Goal: Task Accomplishment & Management: Manage account settings

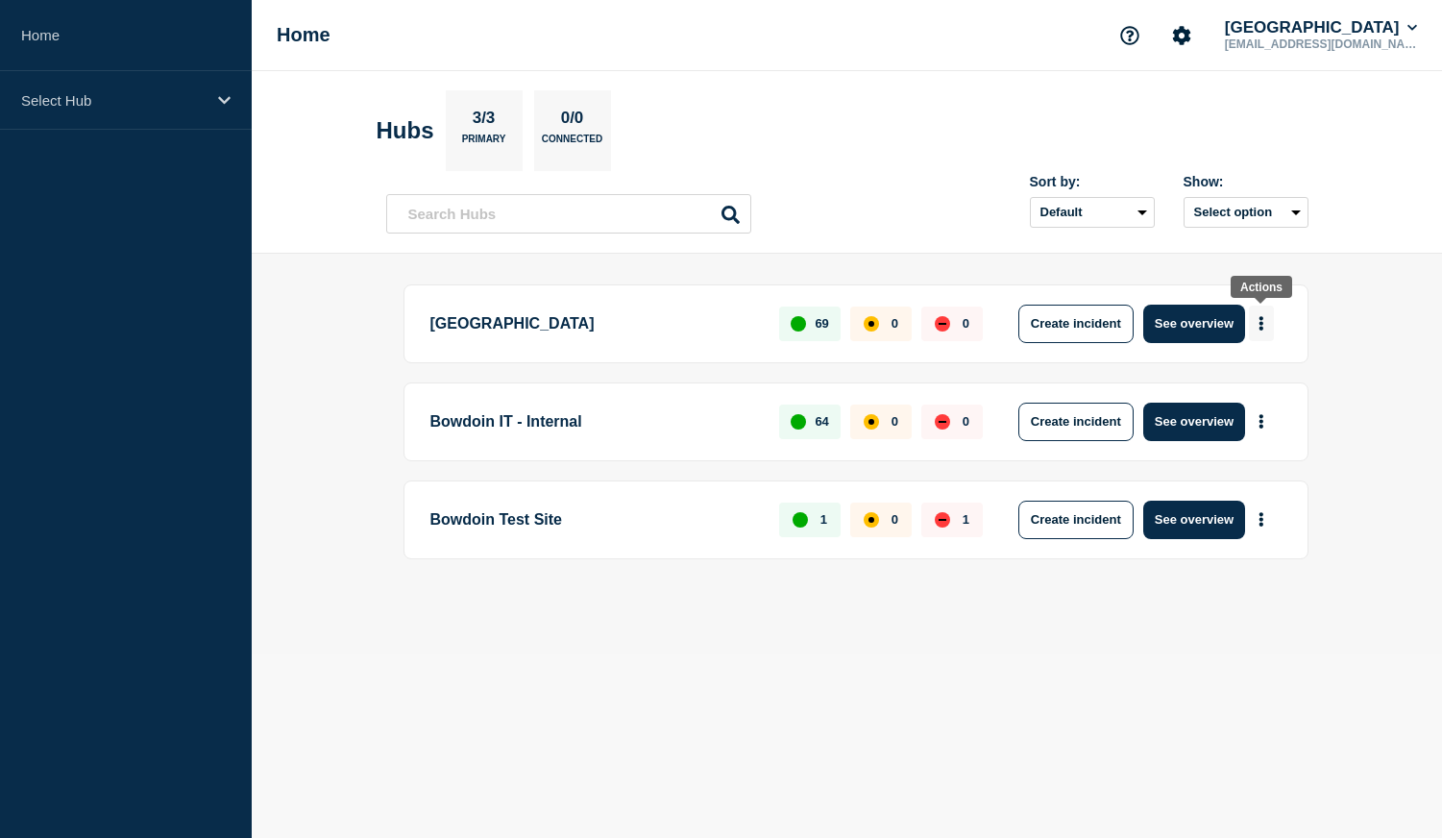
click at [1264, 321] on button "More actions" at bounding box center [1261, 323] width 25 height 36
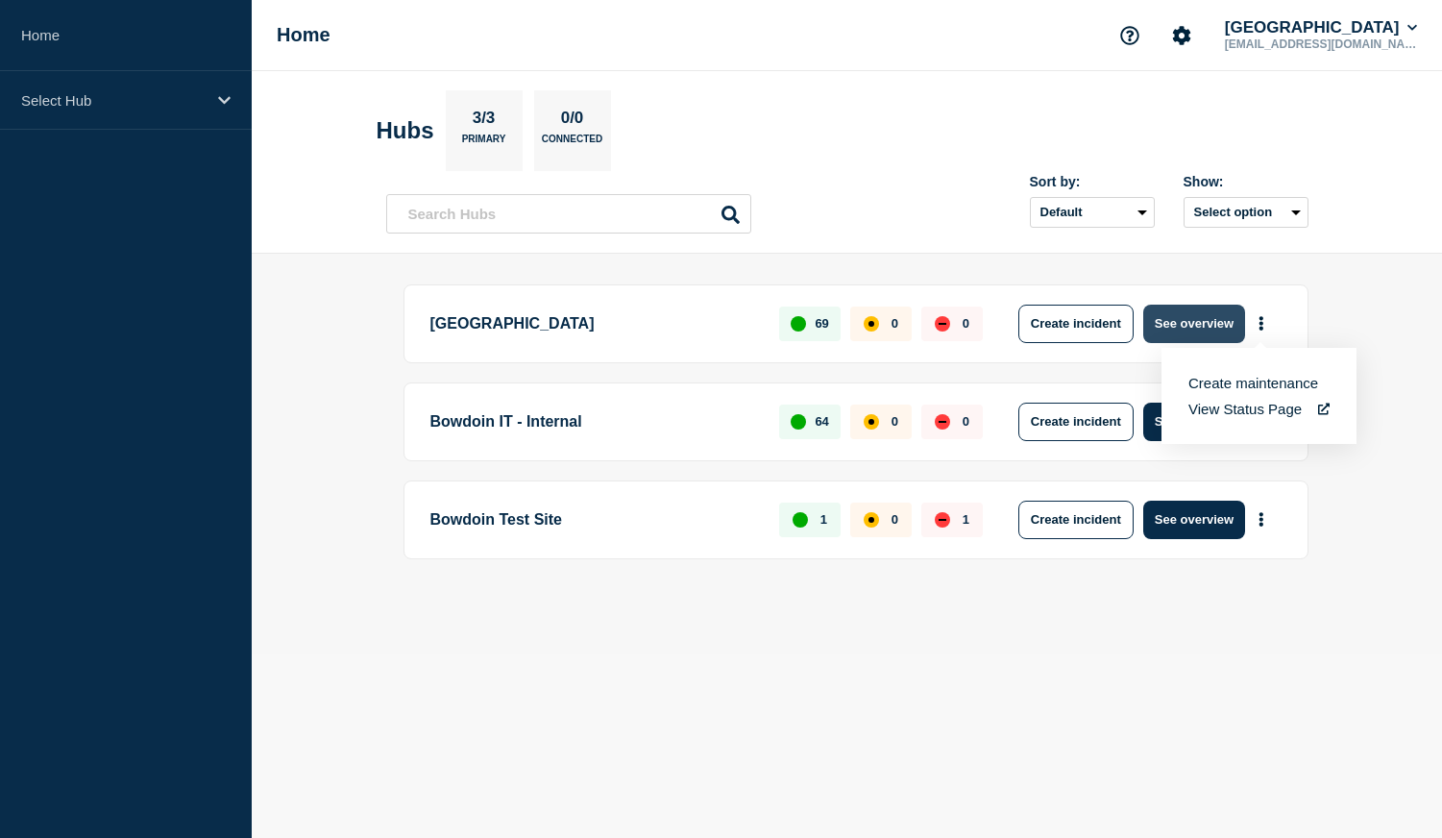
click at [1200, 329] on button "See overview" at bounding box center [1194, 323] width 102 height 38
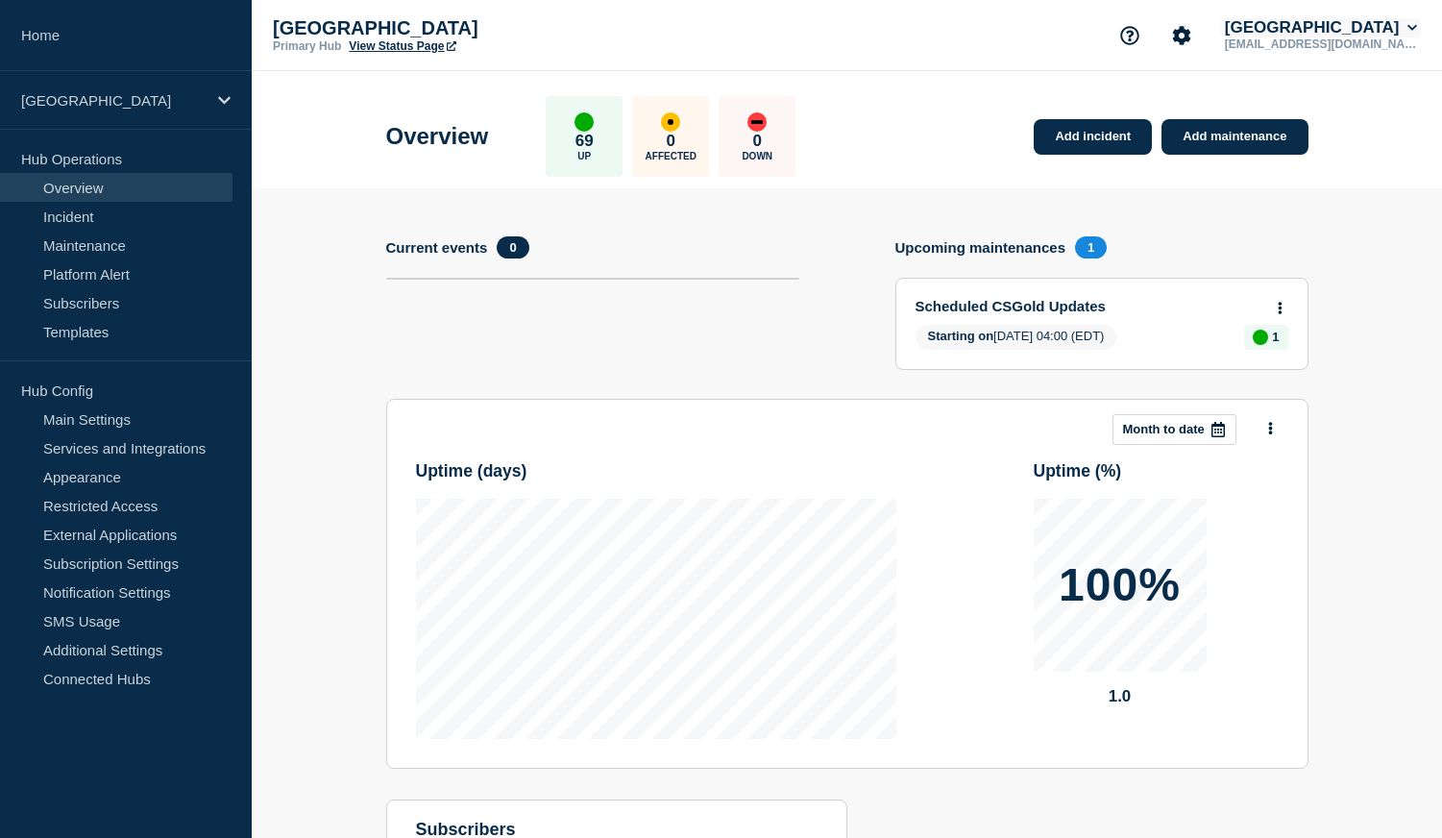
click at [1383, 33] on button "[GEOGRAPHIC_DATA]" at bounding box center [1321, 27] width 200 height 19
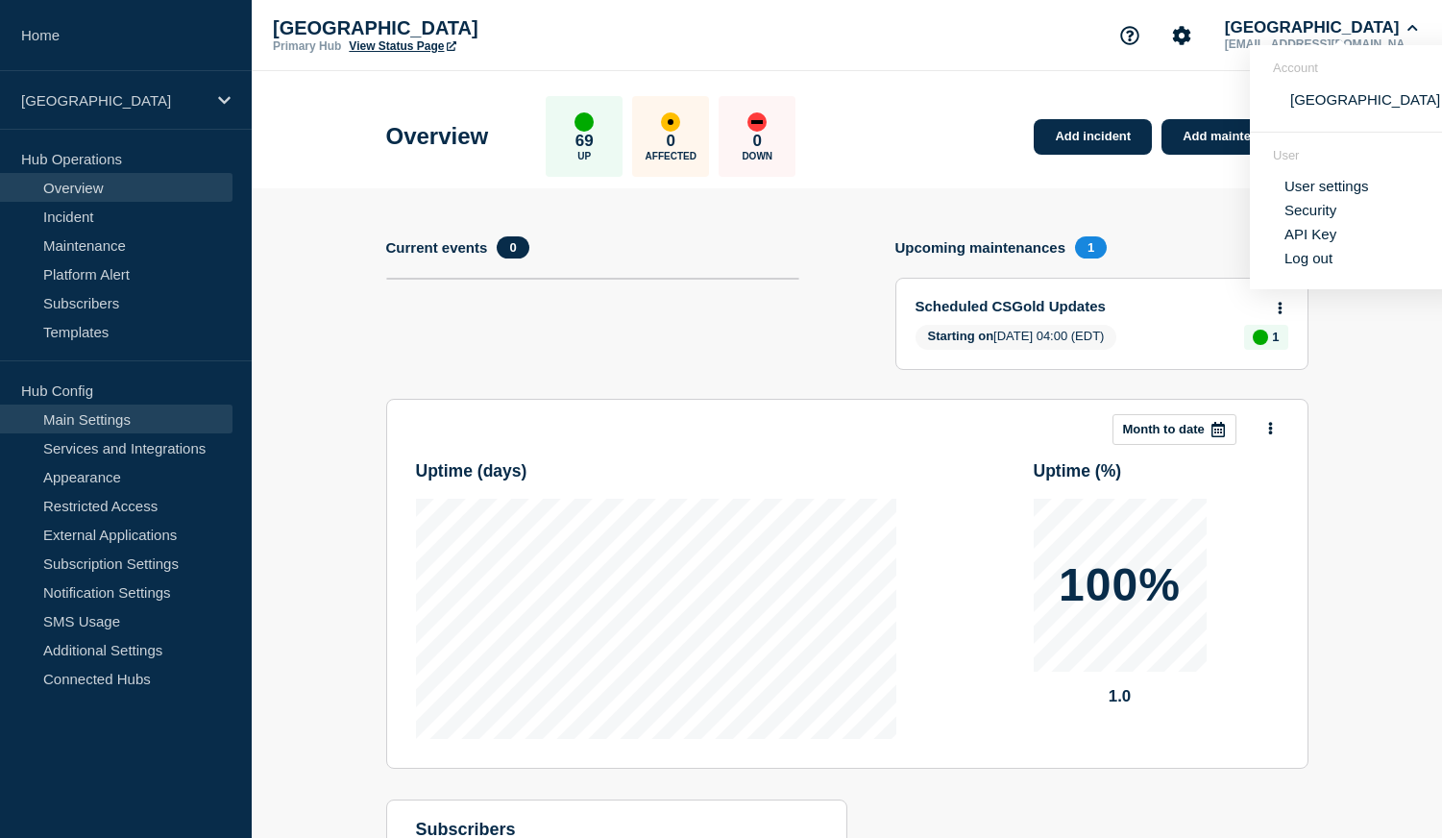
click at [92, 416] on link "Main Settings" at bounding box center [116, 418] width 232 height 29
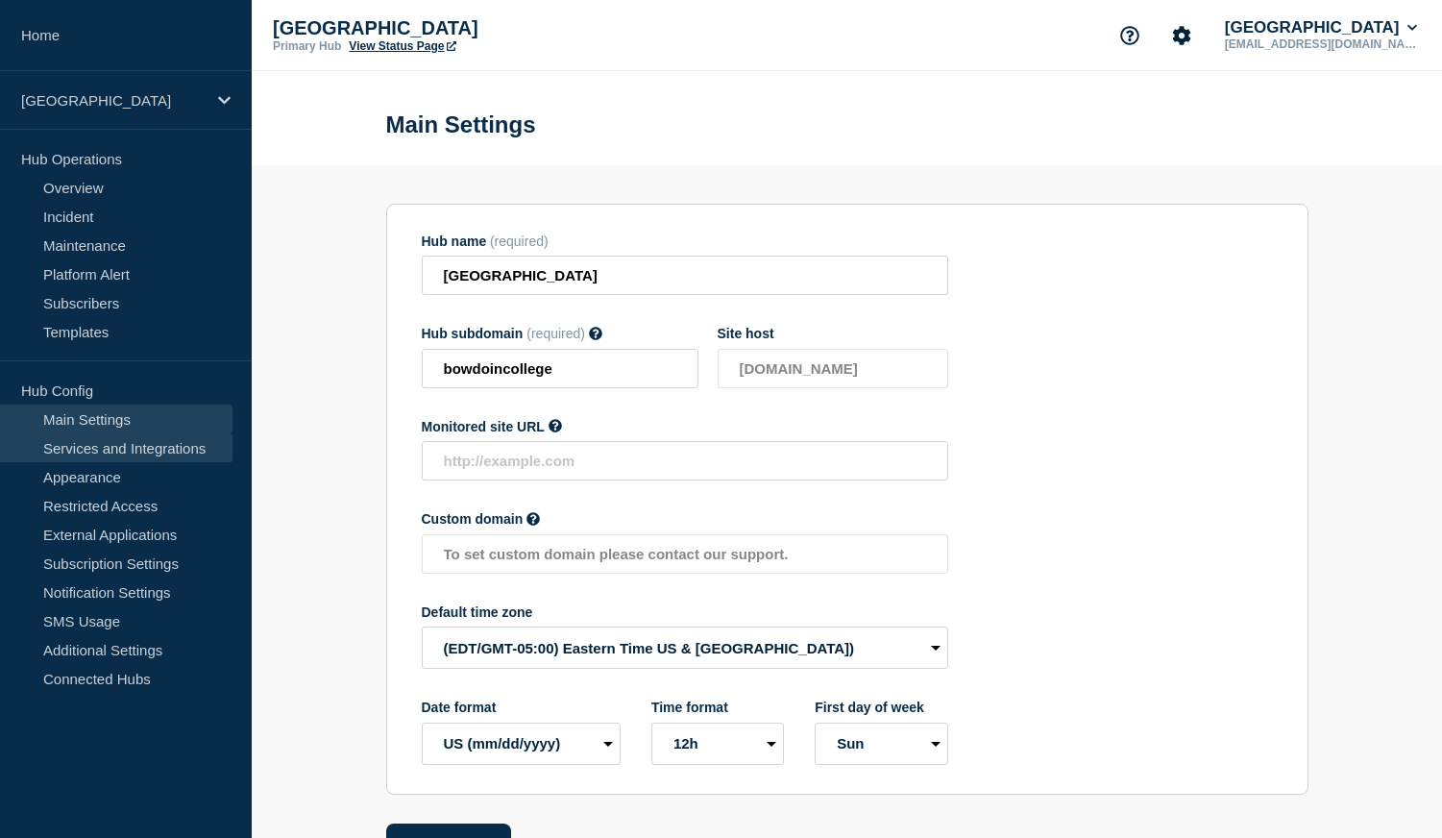
click at [122, 446] on link "Services and Integrations" at bounding box center [116, 447] width 232 height 29
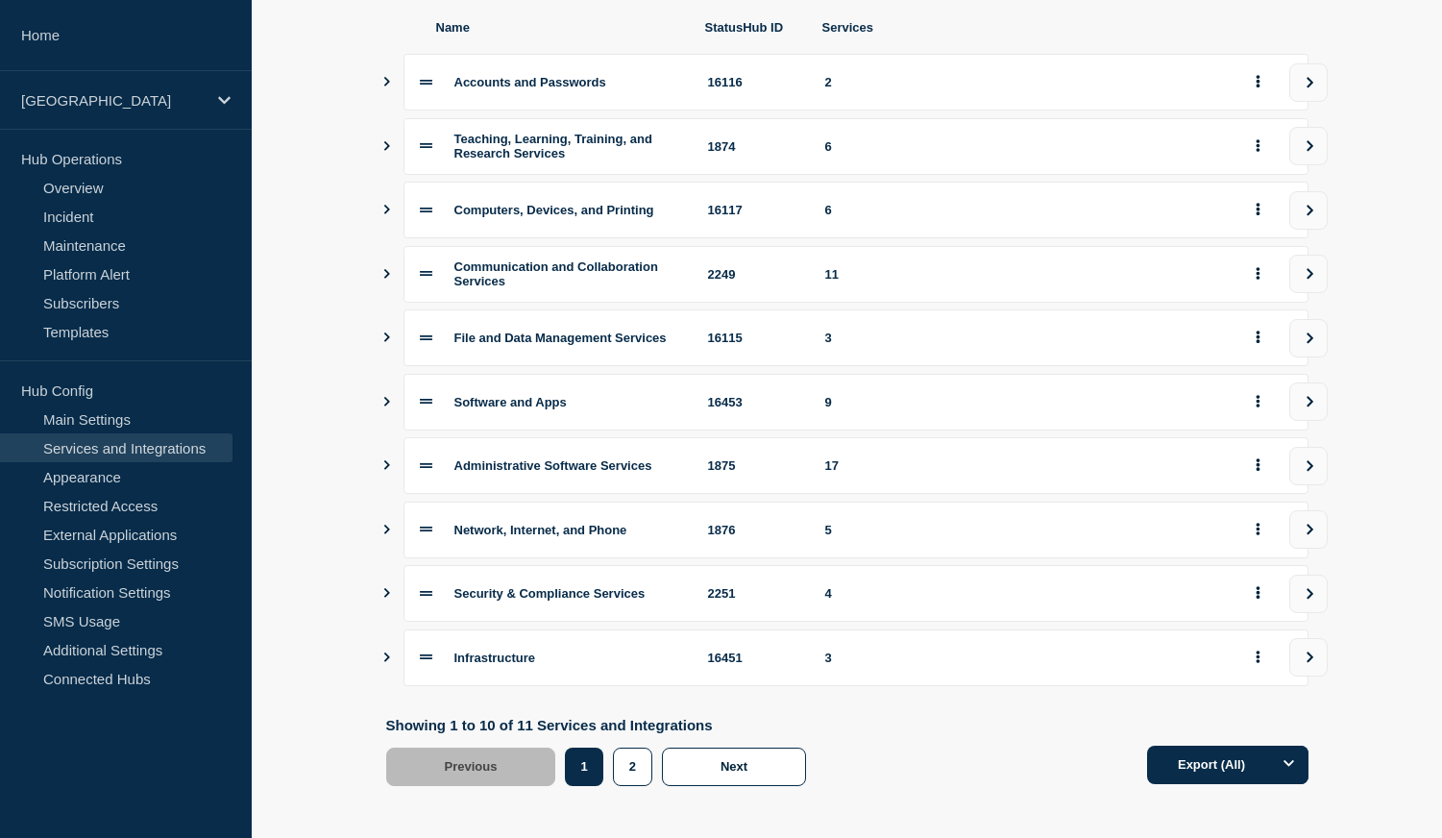
scroll to position [254, 0]
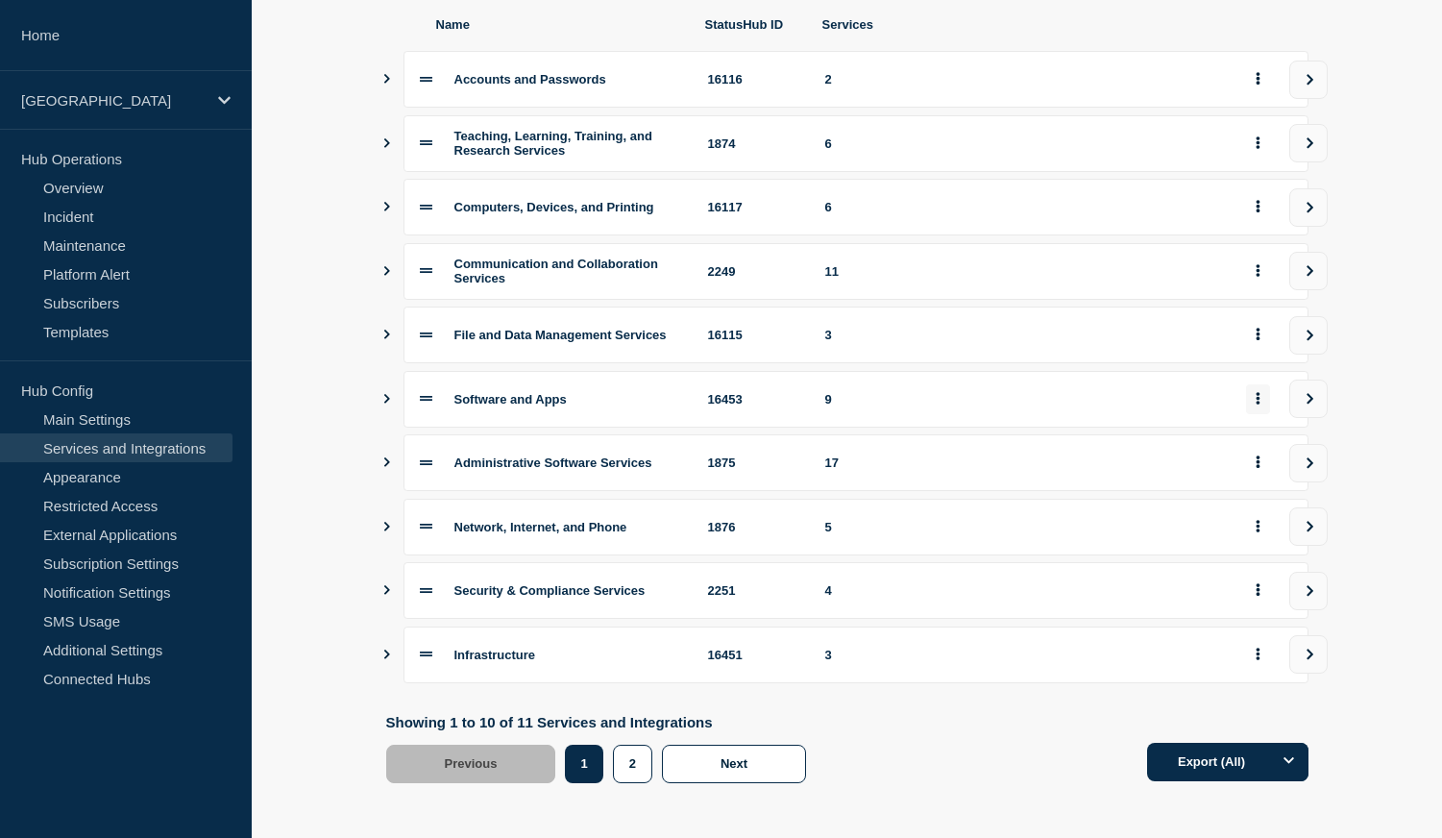
click at [1260, 413] on button "group actions" at bounding box center [1258, 399] width 24 height 30
click at [1254, 447] on button "Edit" at bounding box center [1269, 450] width 96 height 30
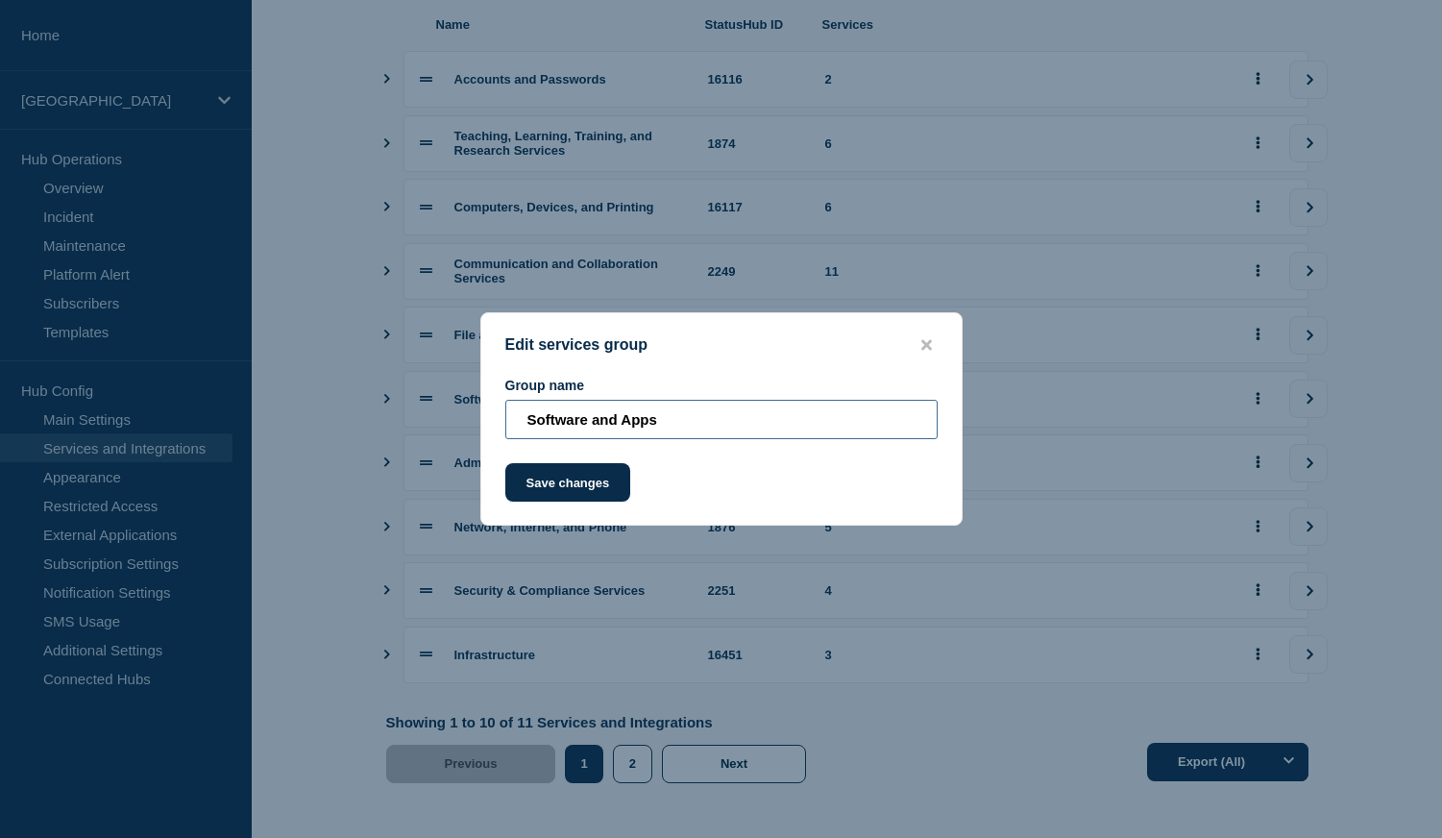
drag, startPoint x: 595, startPoint y: 421, endPoint x: 662, endPoint y: 428, distance: 67.7
click at [662, 428] on input "Software and Apps" at bounding box center [721, 419] width 432 height 39
type input "Software, Apps, & AI"
click at [575, 491] on button "Save changes" at bounding box center [568, 482] width 126 height 38
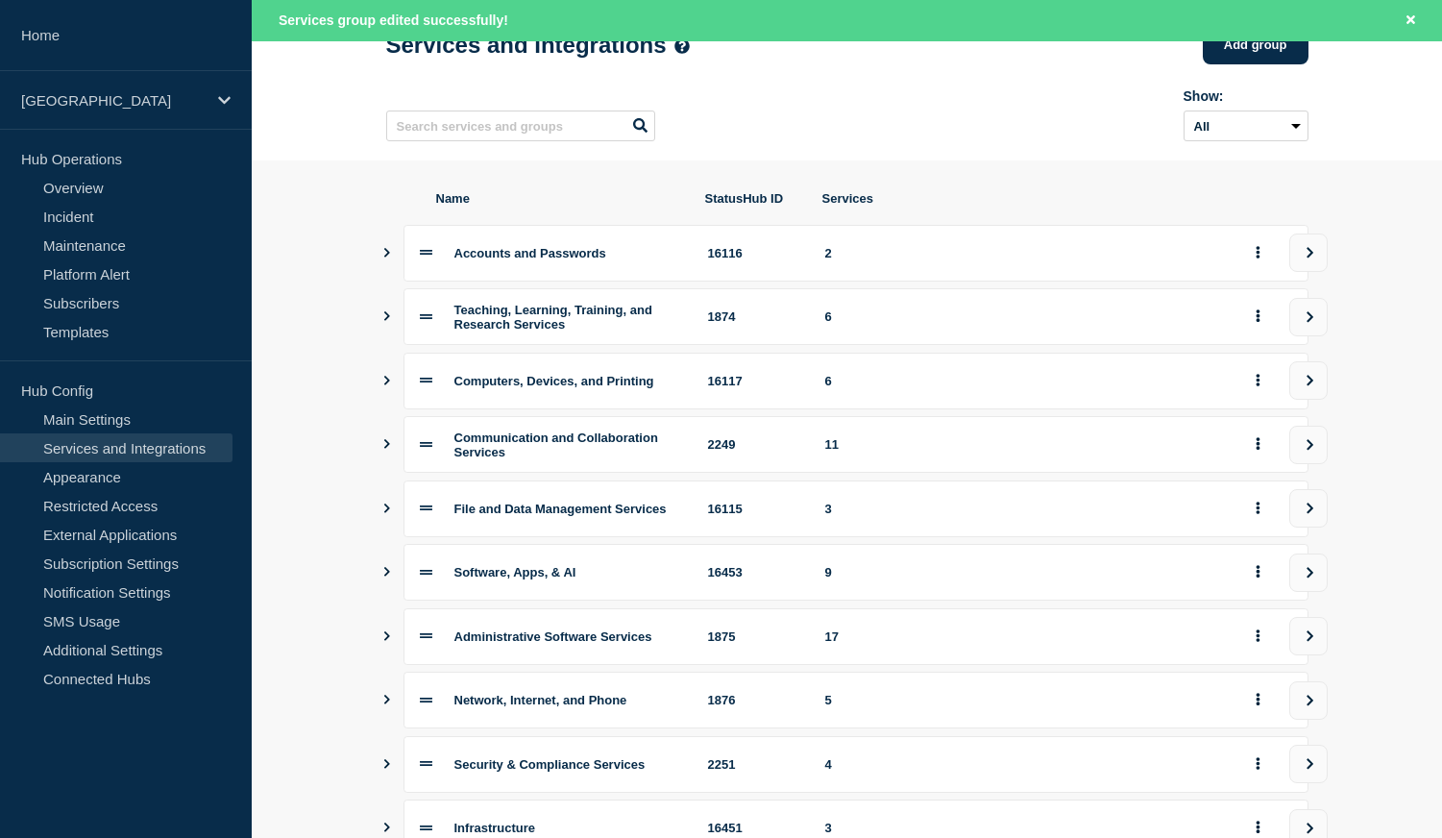
scroll to position [134, 0]
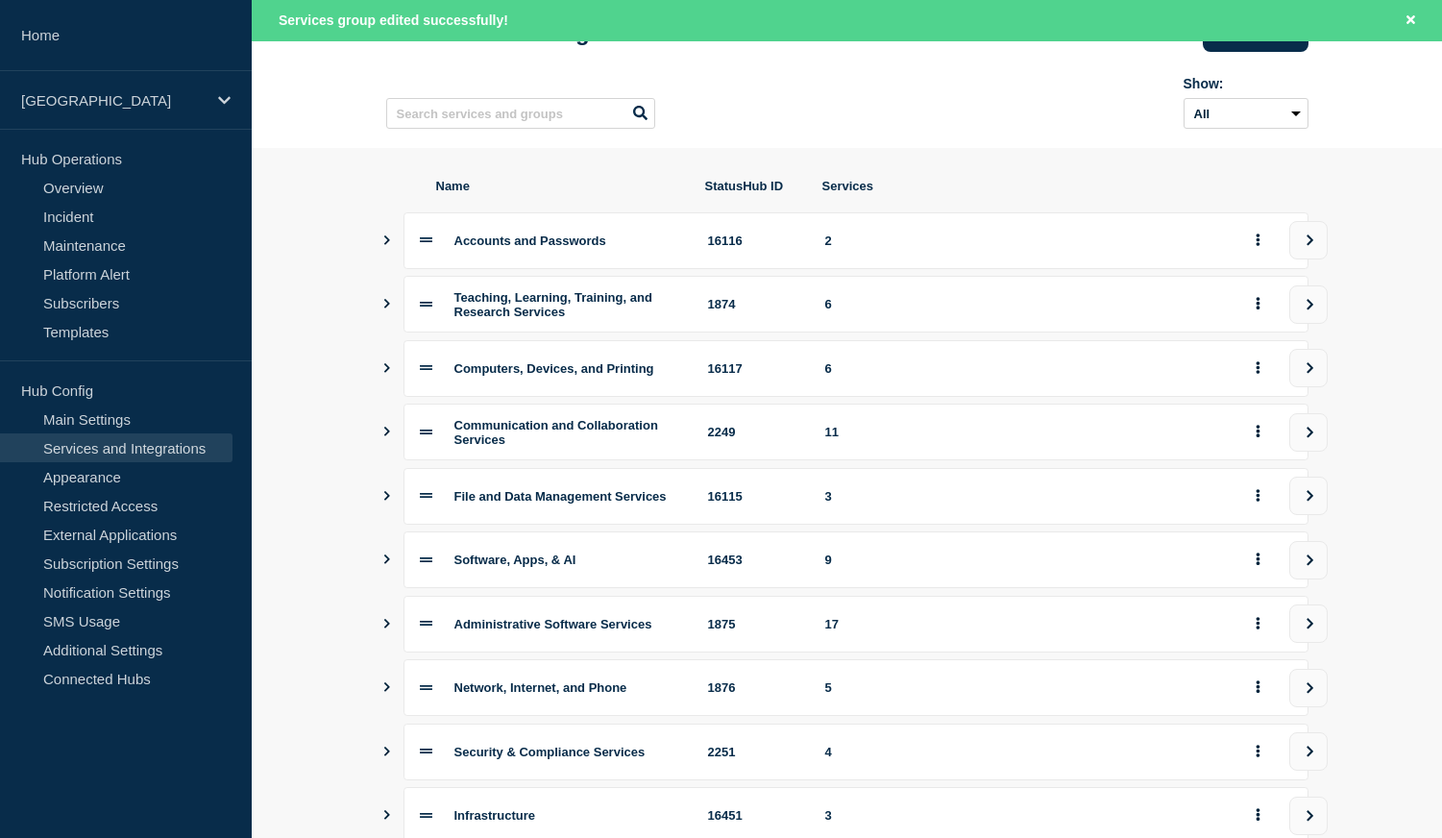
click at [386, 564] on icon "Show services" at bounding box center [387, 559] width 6 height 10
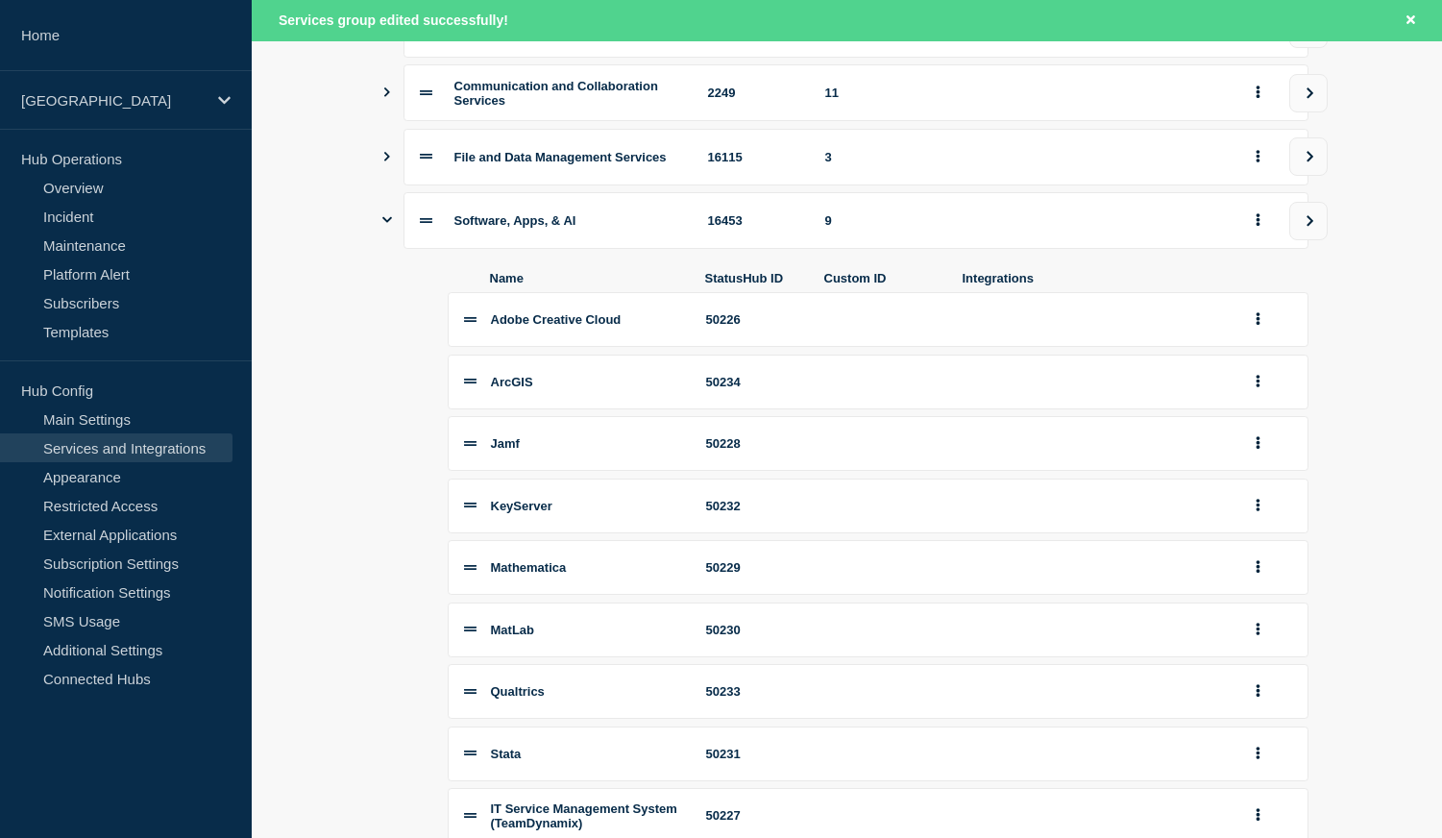
scroll to position [469, 0]
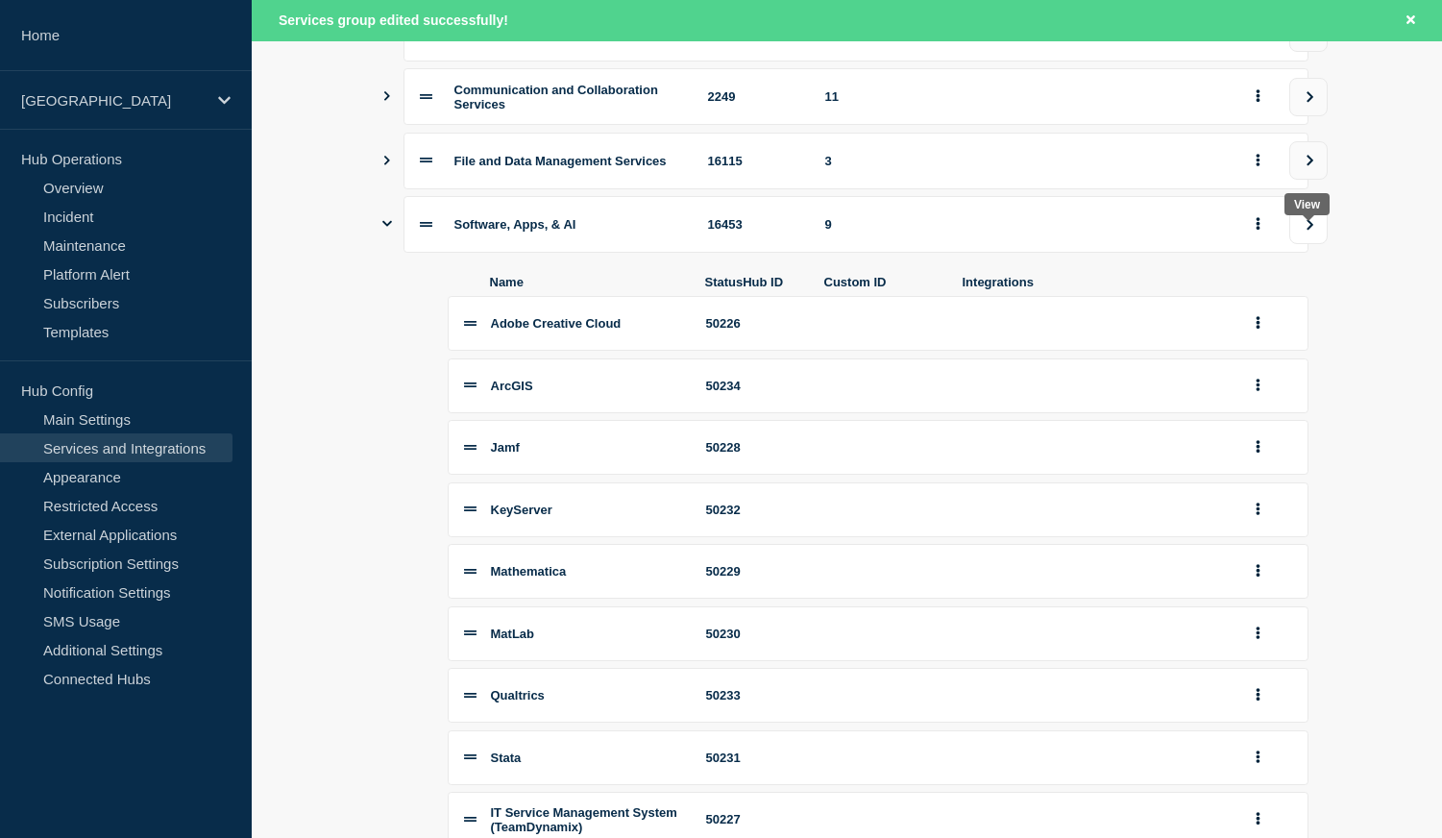
click at [1309, 230] on icon "view group" at bounding box center [1309, 224] width 7 height 11
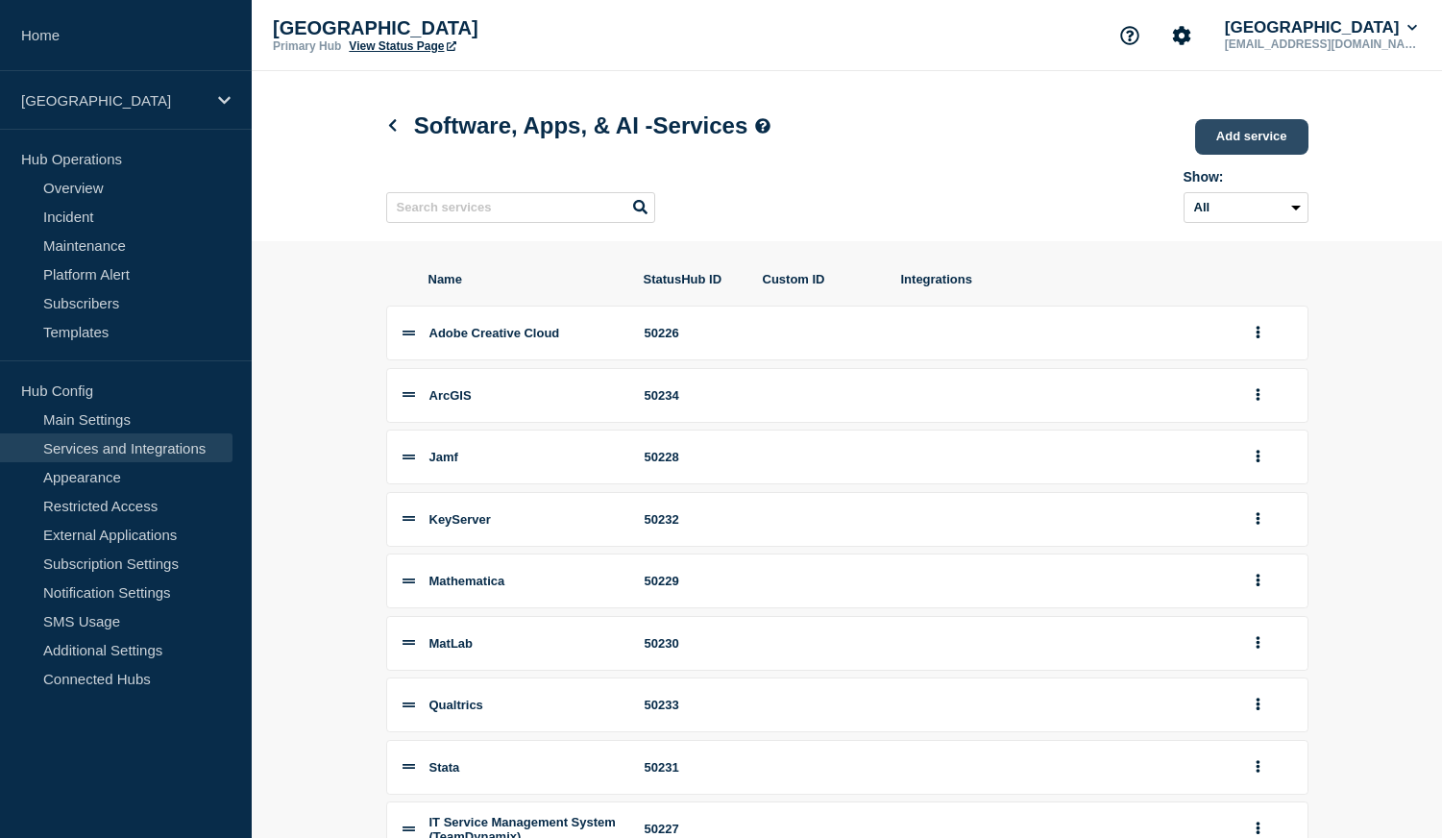
click at [1237, 145] on link "Add service" at bounding box center [1251, 137] width 113 height 36
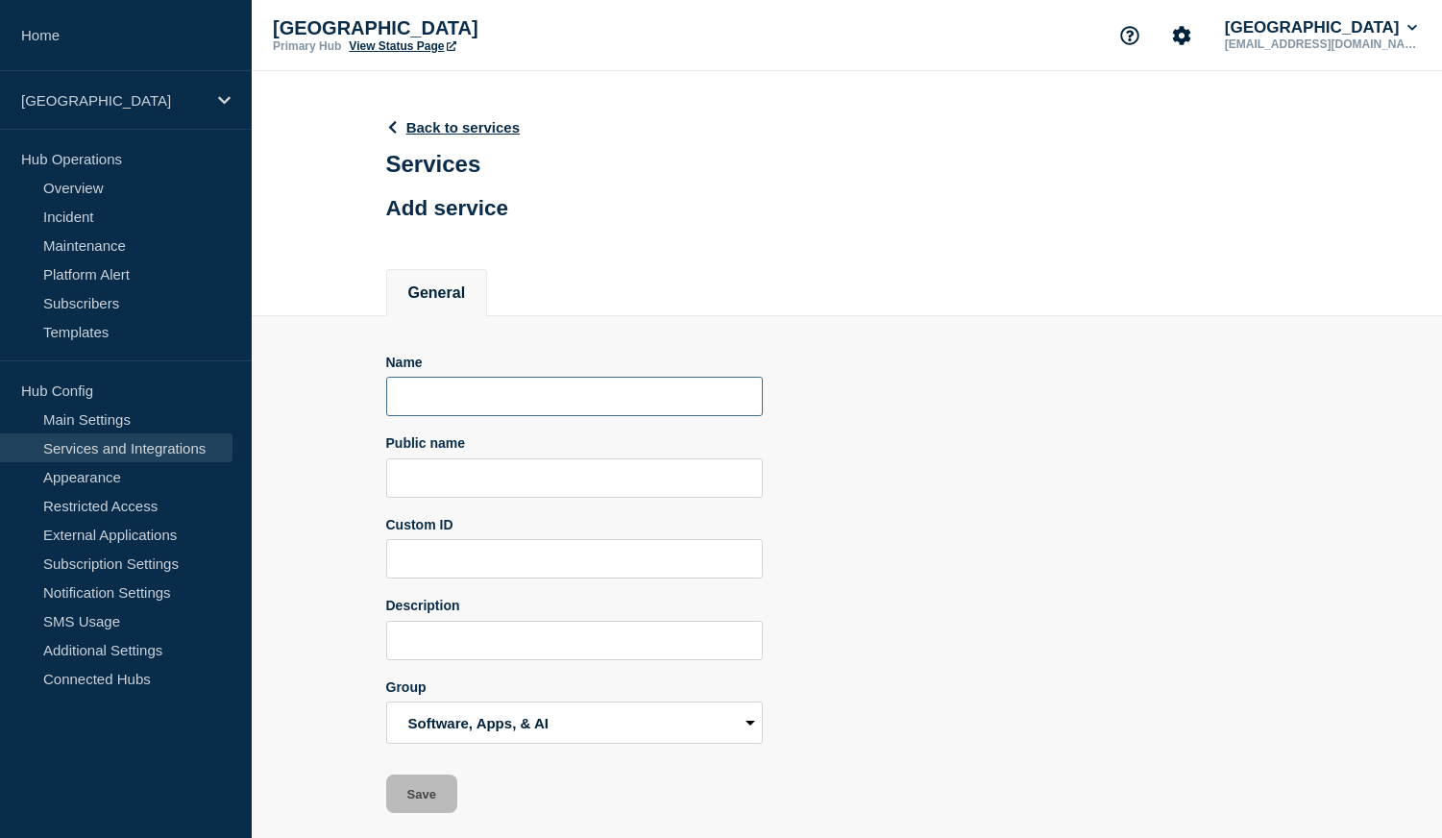
click at [596, 416] on input "Name" at bounding box center [574, 396] width 377 height 39
type input "LibreChat"
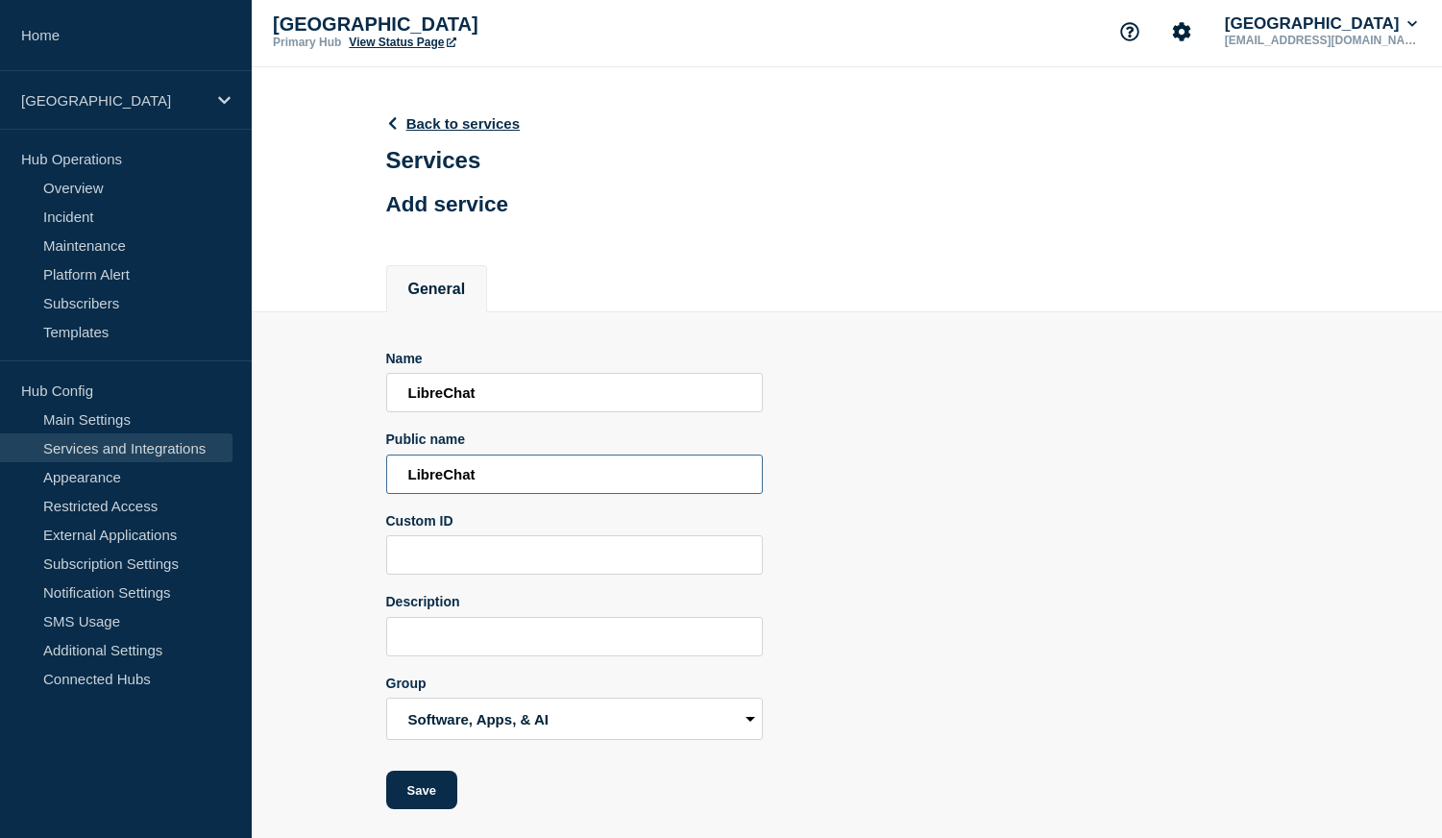
scroll to position [42, 0]
type input "LibreChat"
click at [426, 787] on button "Save" at bounding box center [421, 789] width 71 height 38
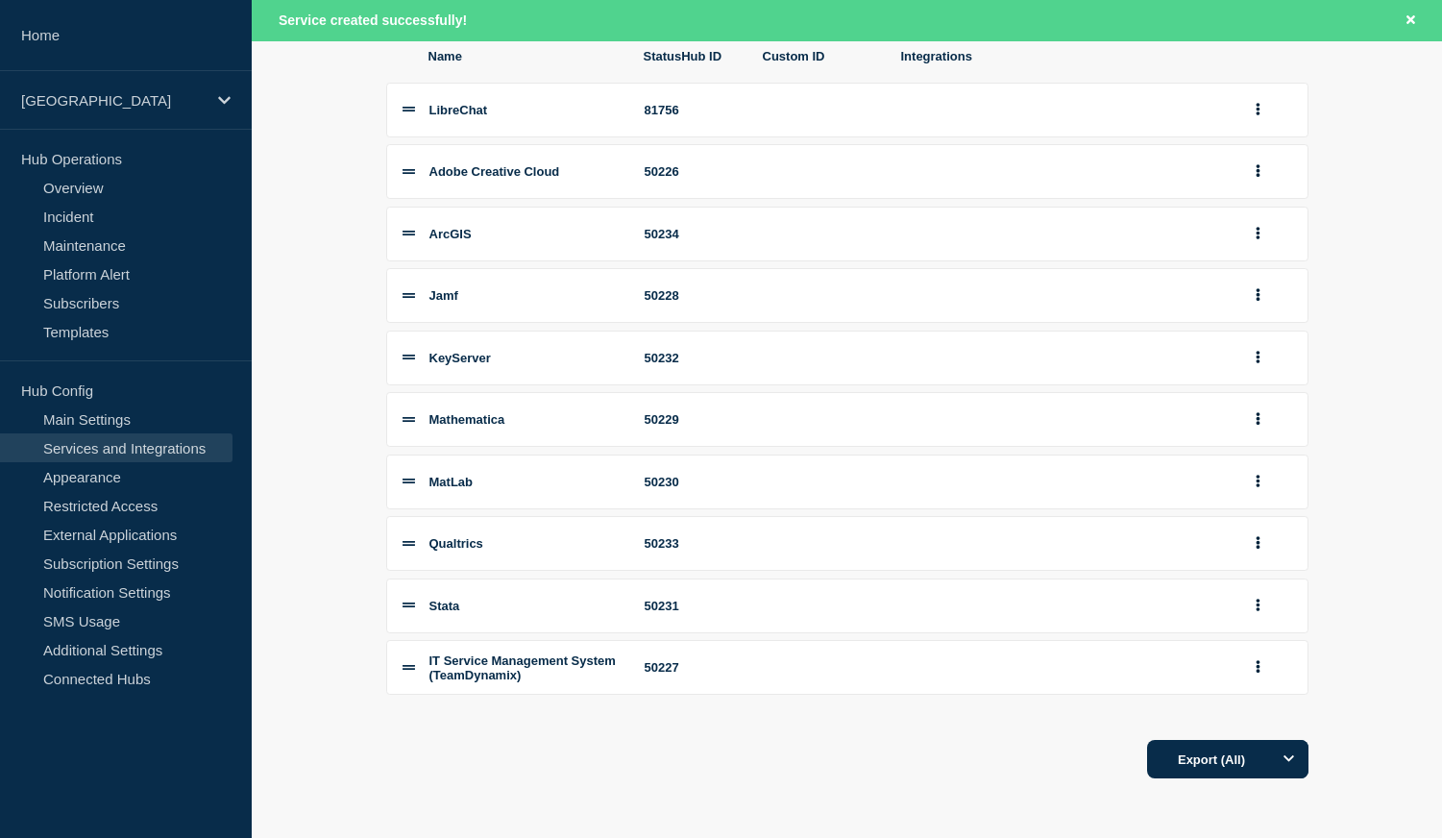
scroll to position [279, 0]
click at [139, 299] on link "Subscribers" at bounding box center [116, 302] width 232 height 29
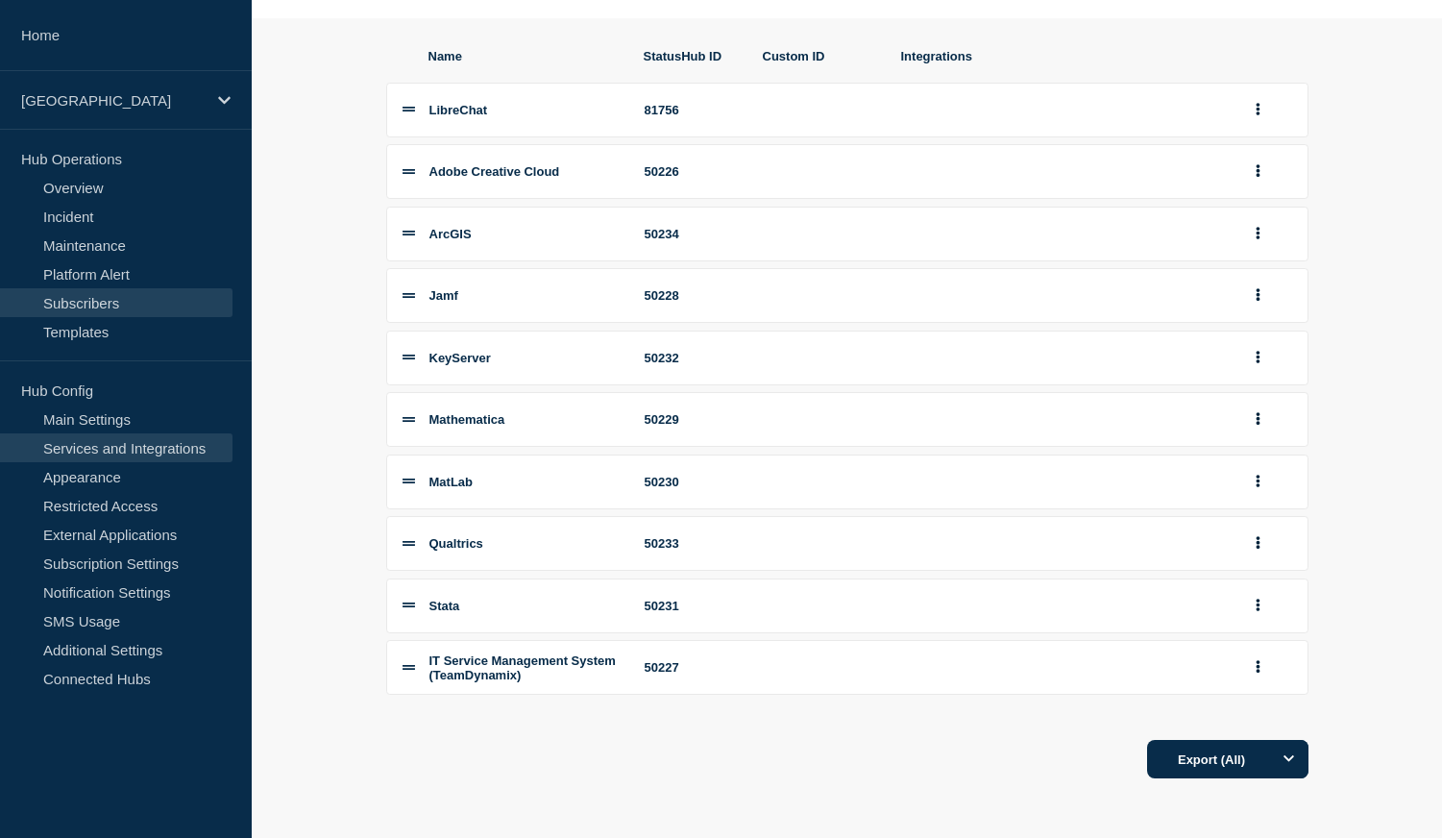
scroll to position [238, 0]
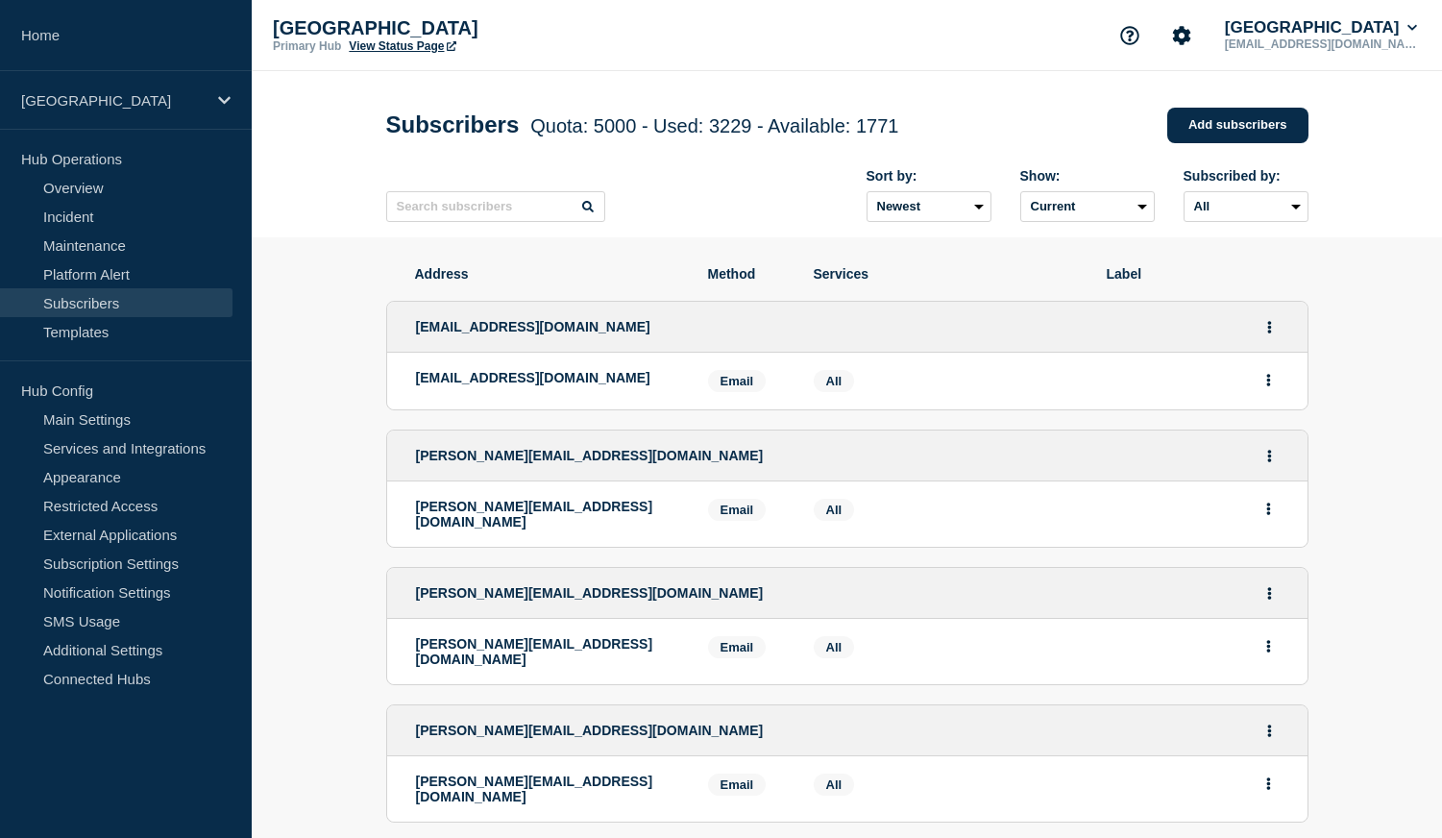
click at [840, 281] on span "Services" at bounding box center [946, 273] width 264 height 15
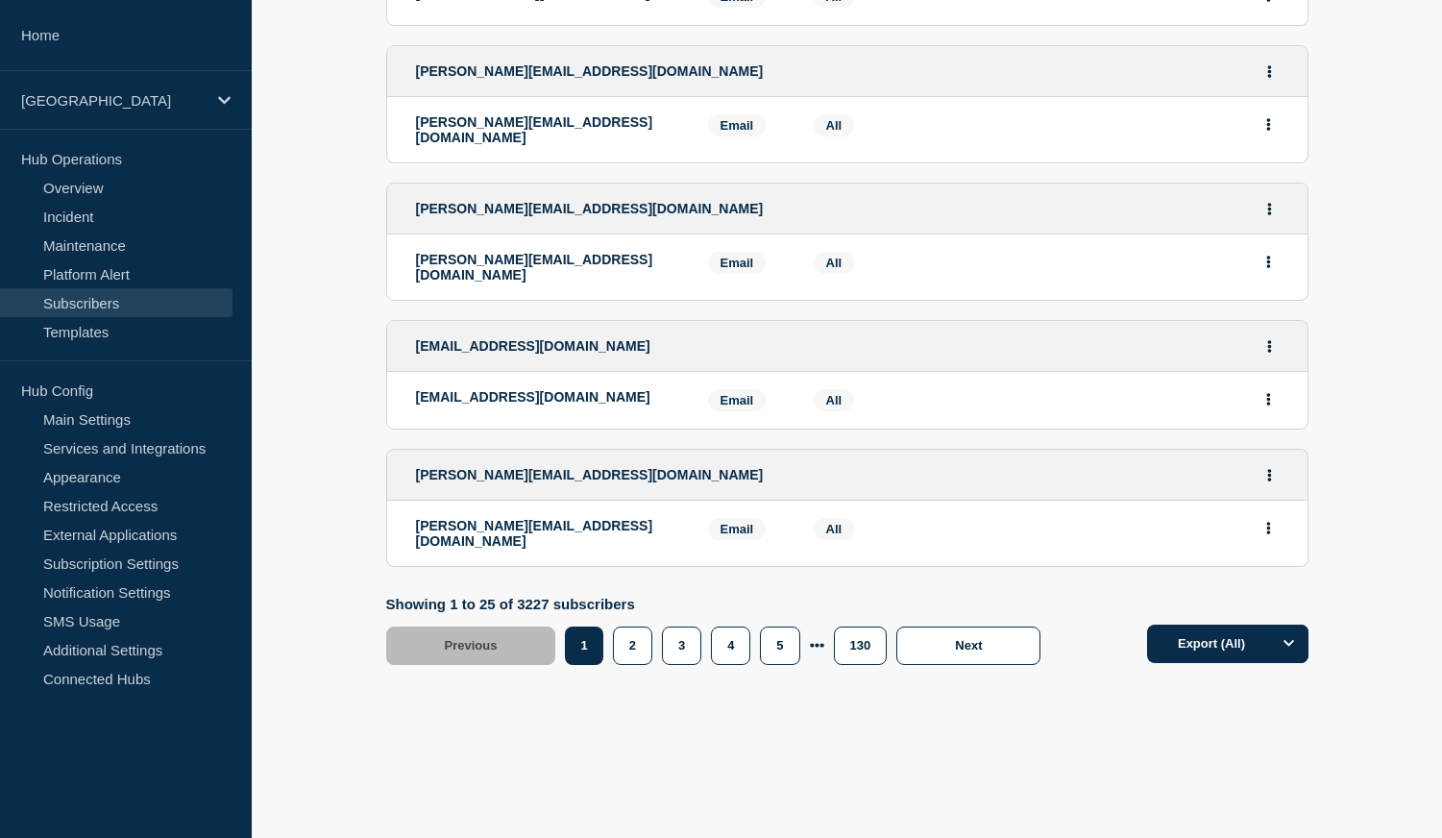
scroll to position [3090, 0]
click at [788, 653] on button "5" at bounding box center [779, 645] width 39 height 38
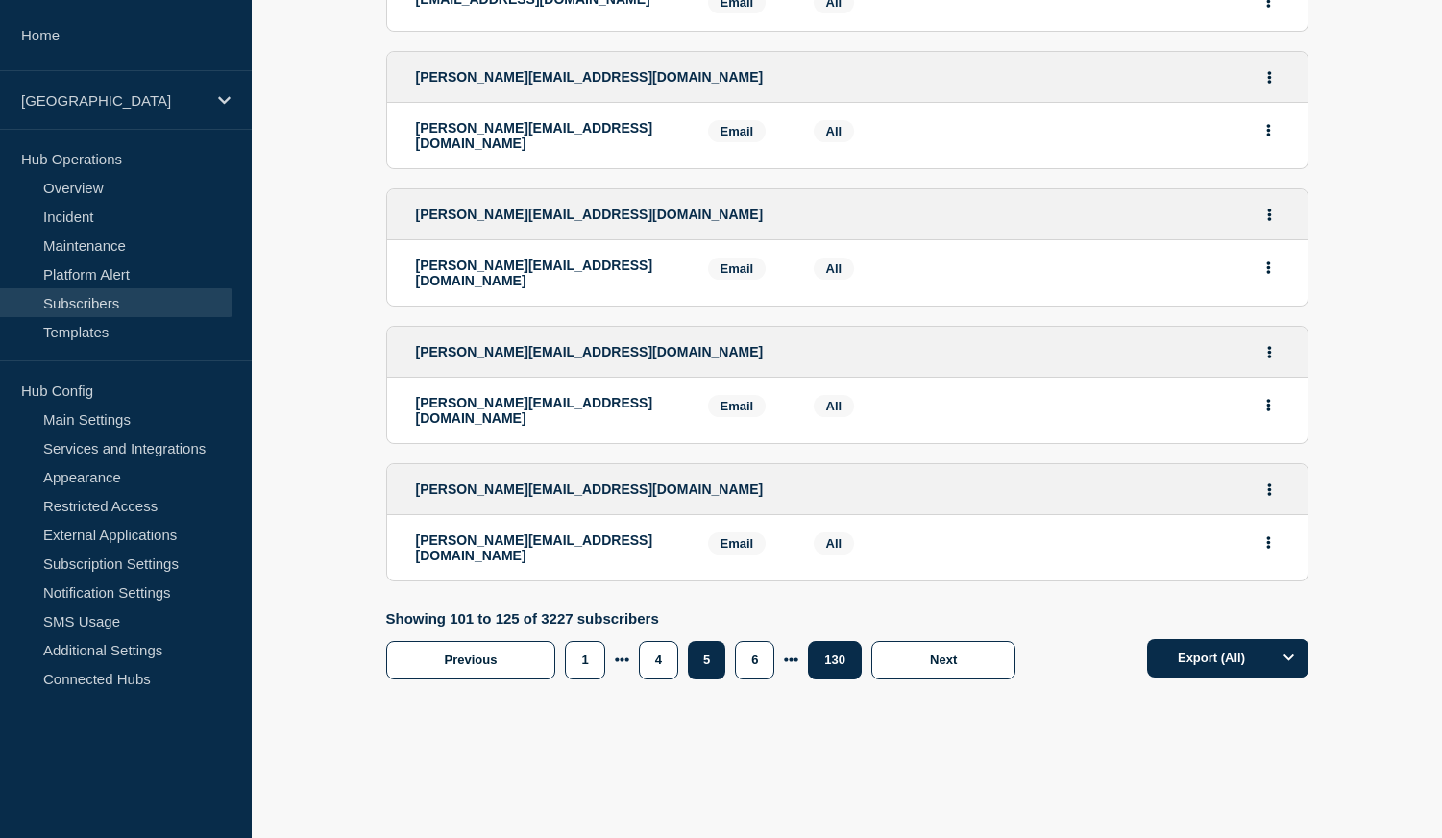
scroll to position [3090, 0]
click at [837, 646] on button "130" at bounding box center [835, 661] width 54 height 38
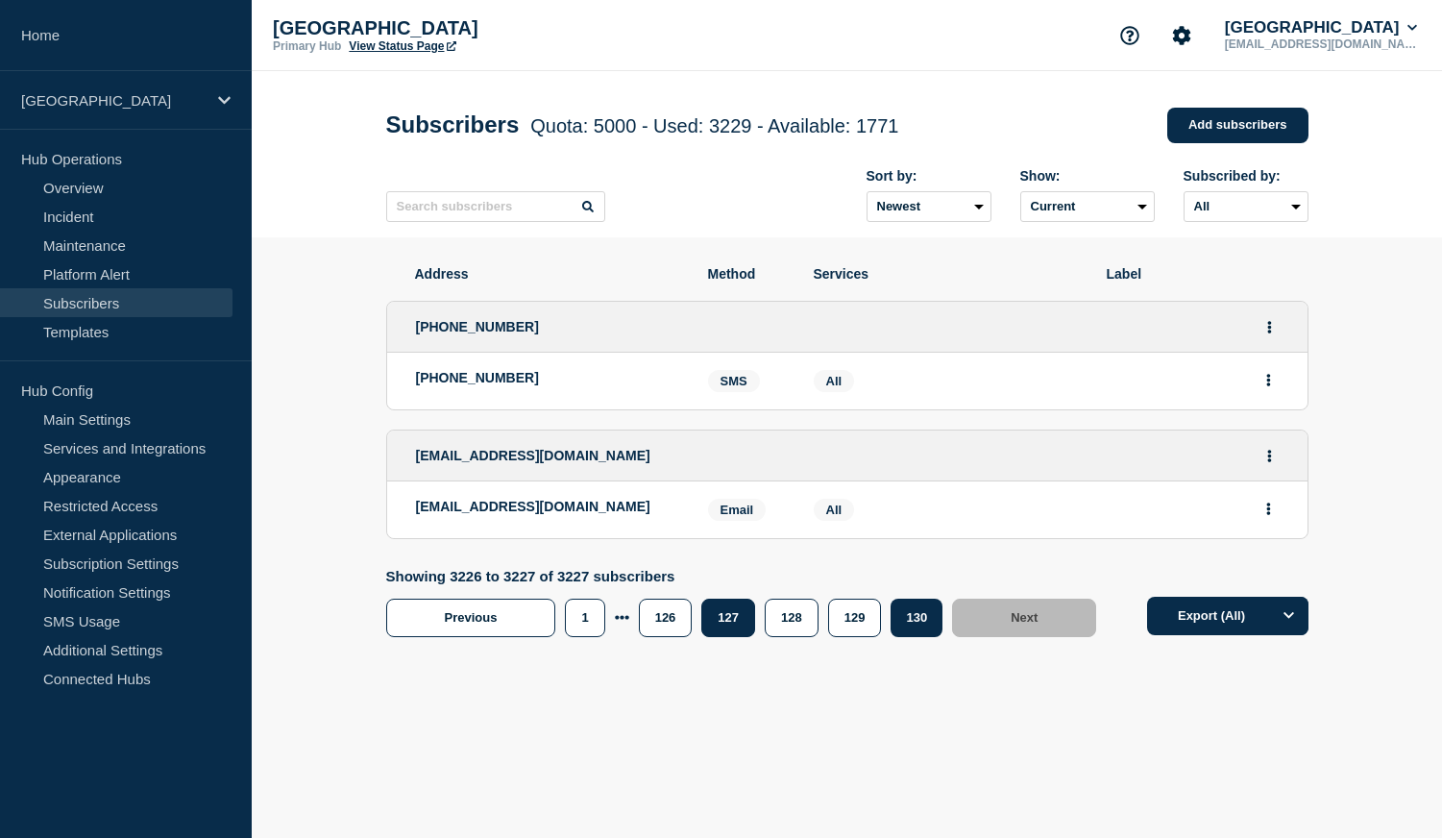
click at [728, 636] on button "127" at bounding box center [728, 617] width 54 height 38
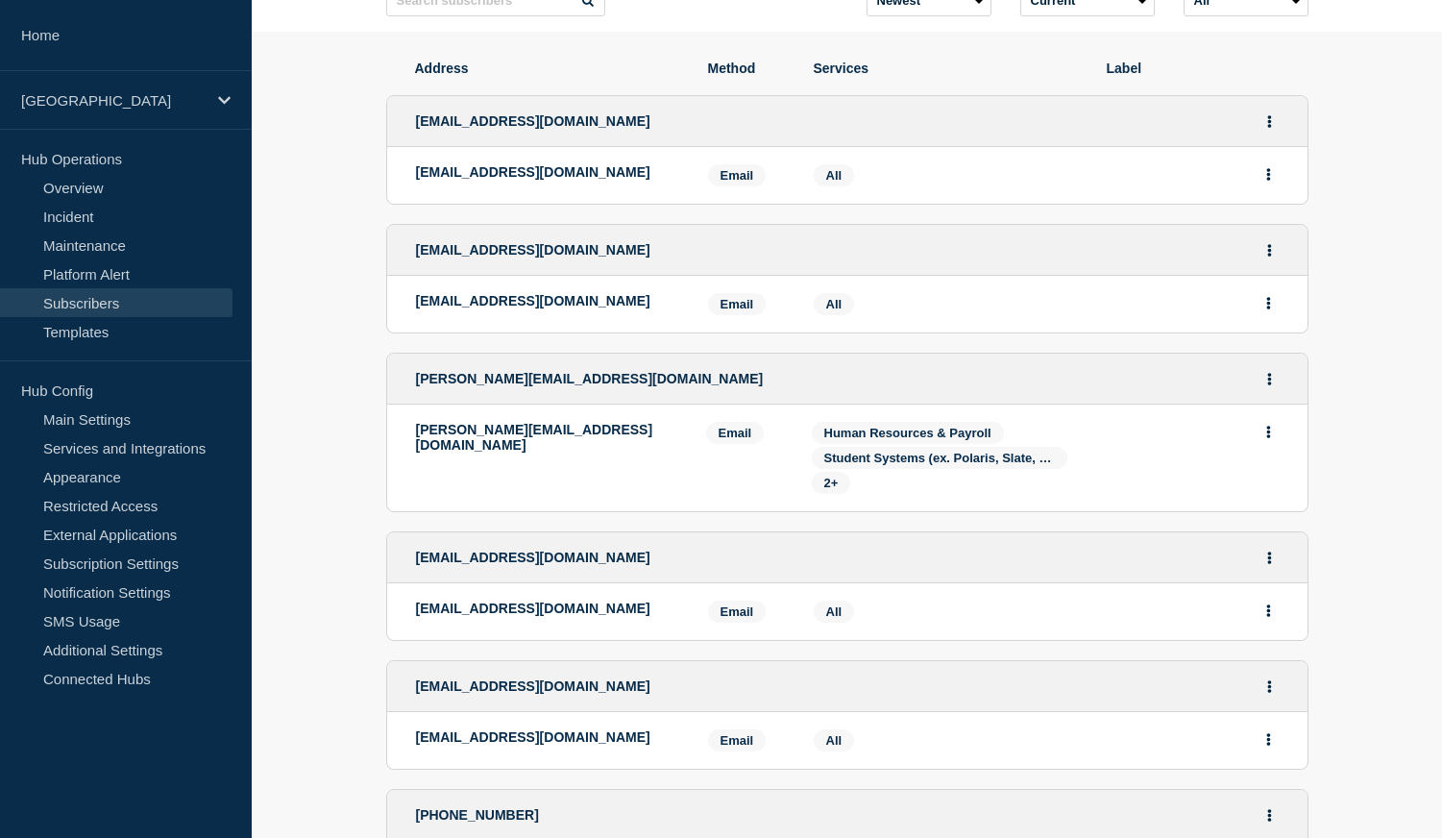
scroll to position [207, 0]
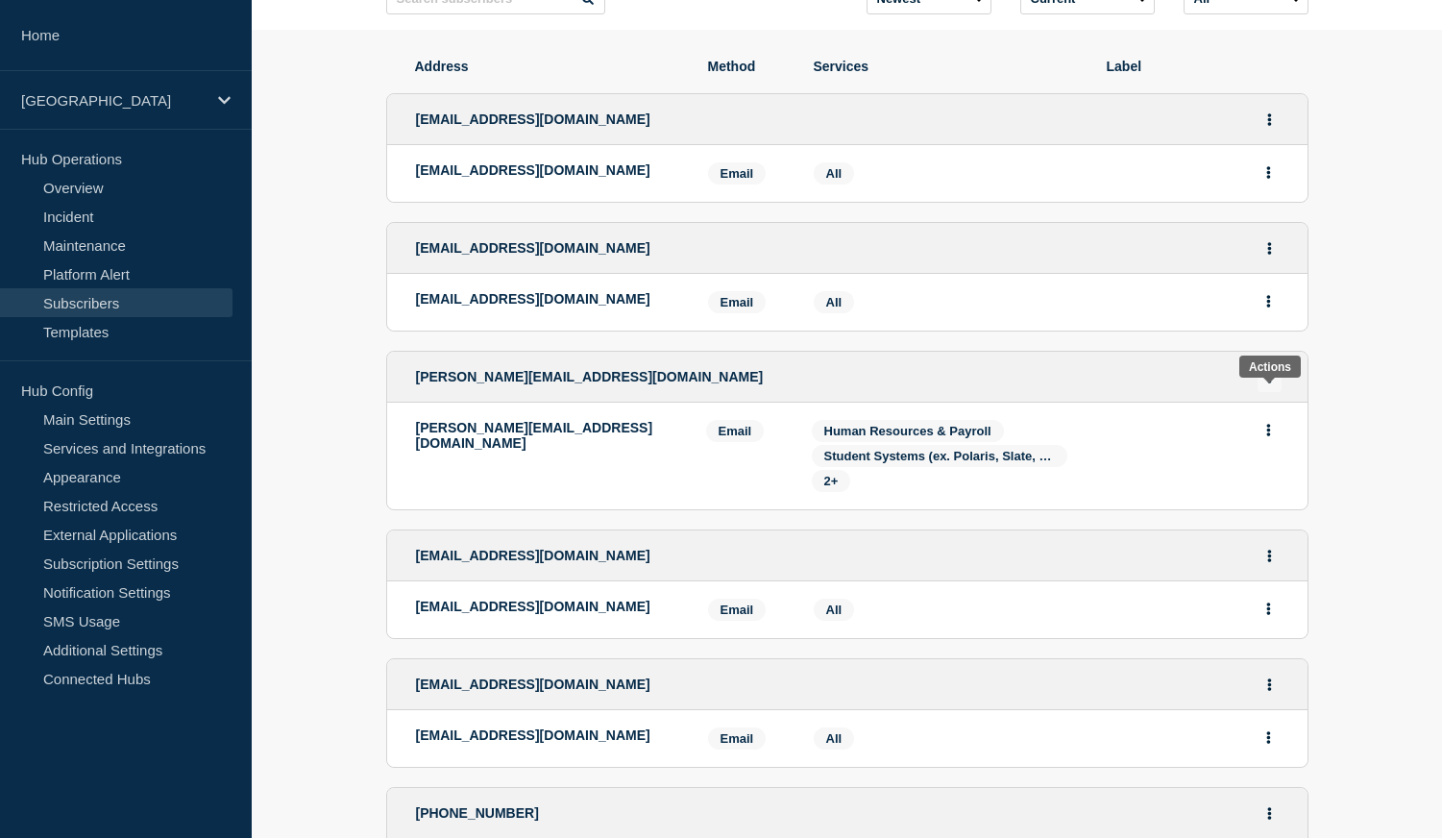
click at [1269, 383] on icon "Actions" at bounding box center [1269, 377] width 4 height 12
click at [1265, 467] on button "Delete" at bounding box center [1269, 459] width 36 height 14
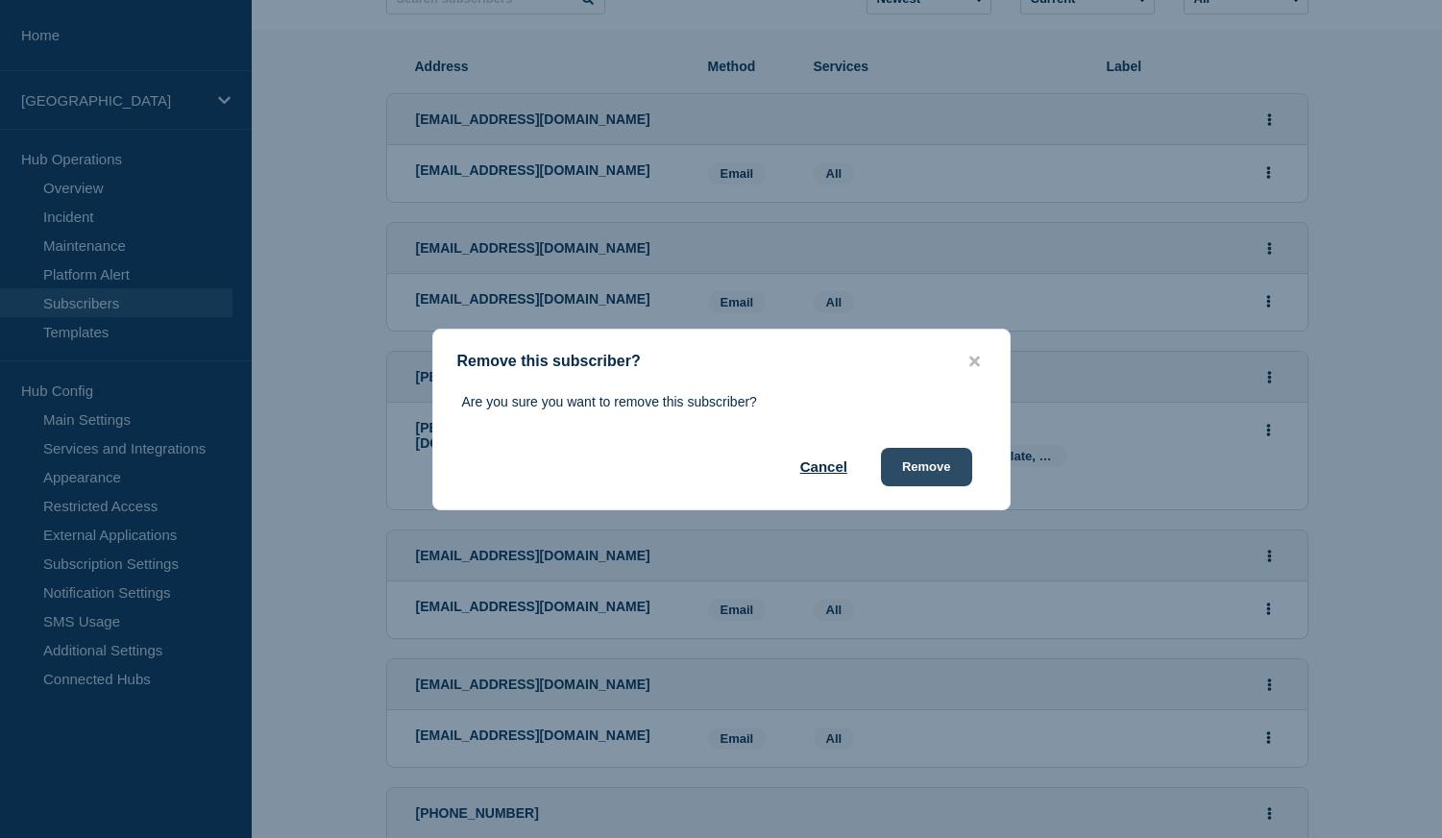
click at [910, 471] on button "Remove" at bounding box center [926, 467] width 91 height 38
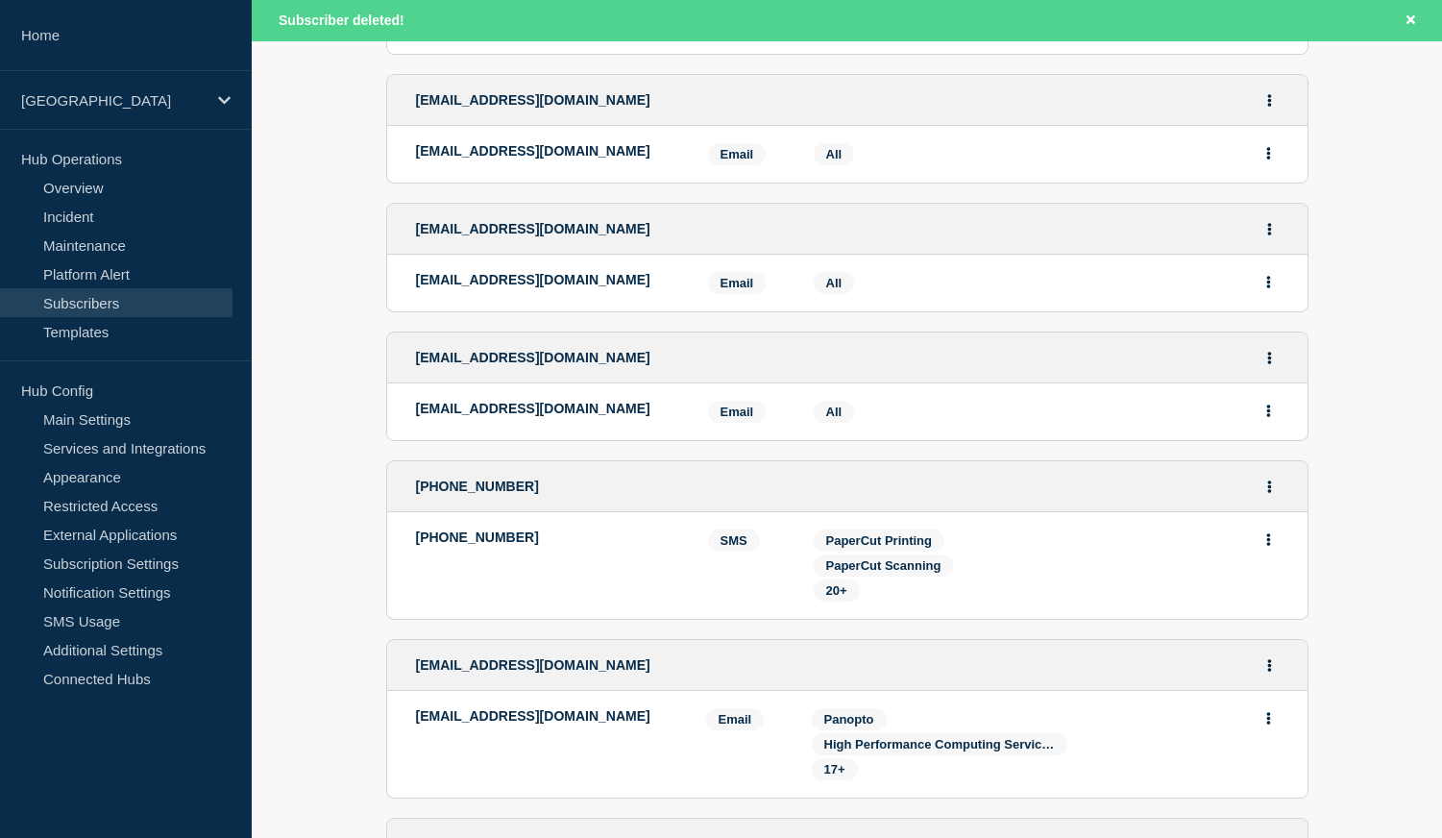
scroll to position [396, 0]
click at [1270, 364] on icon "Actions" at bounding box center [1269, 358] width 5 height 12
click at [1256, 448] on button "Delete" at bounding box center [1269, 440] width 36 height 14
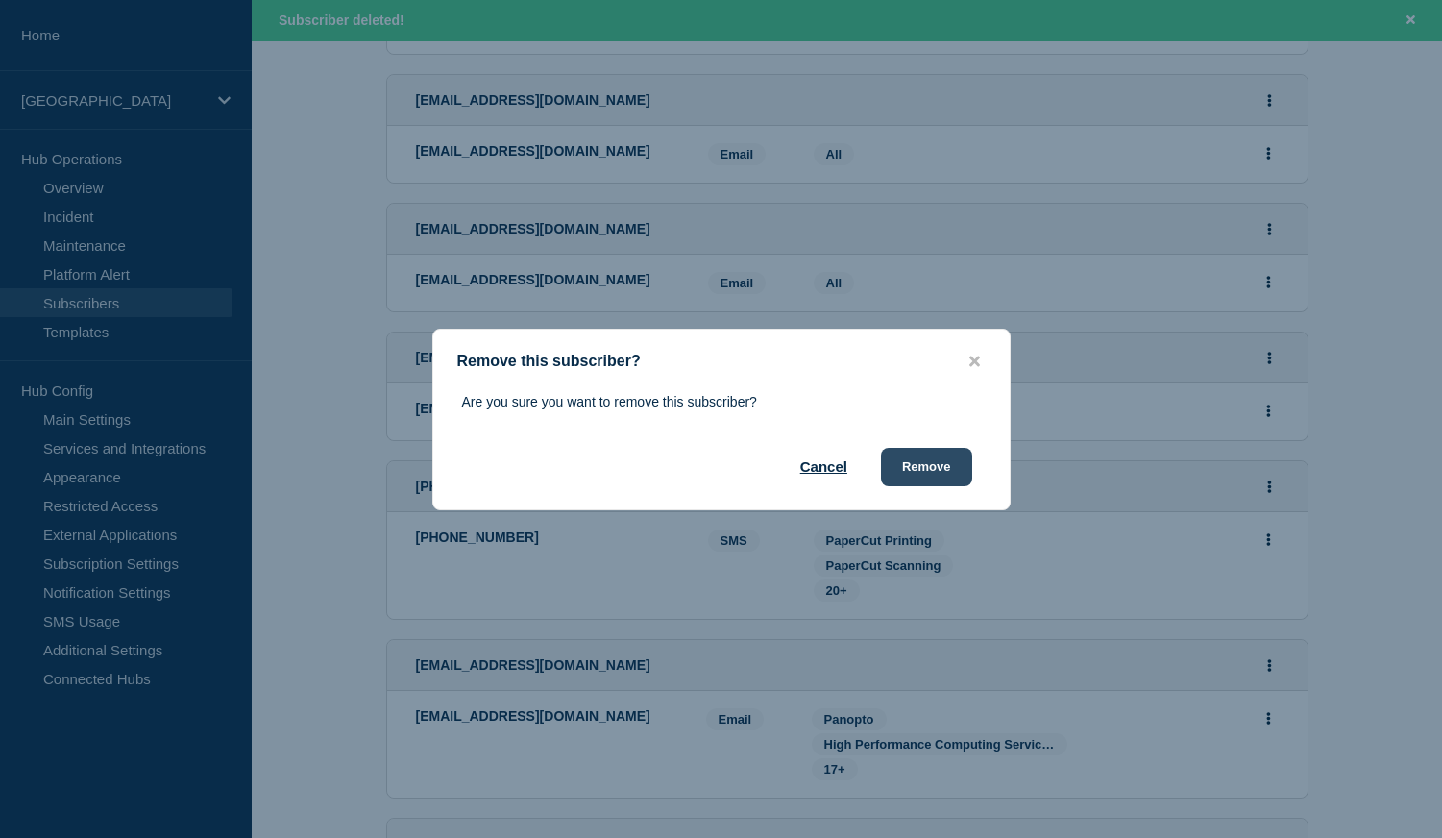
click at [940, 463] on button "Remove" at bounding box center [926, 467] width 91 height 38
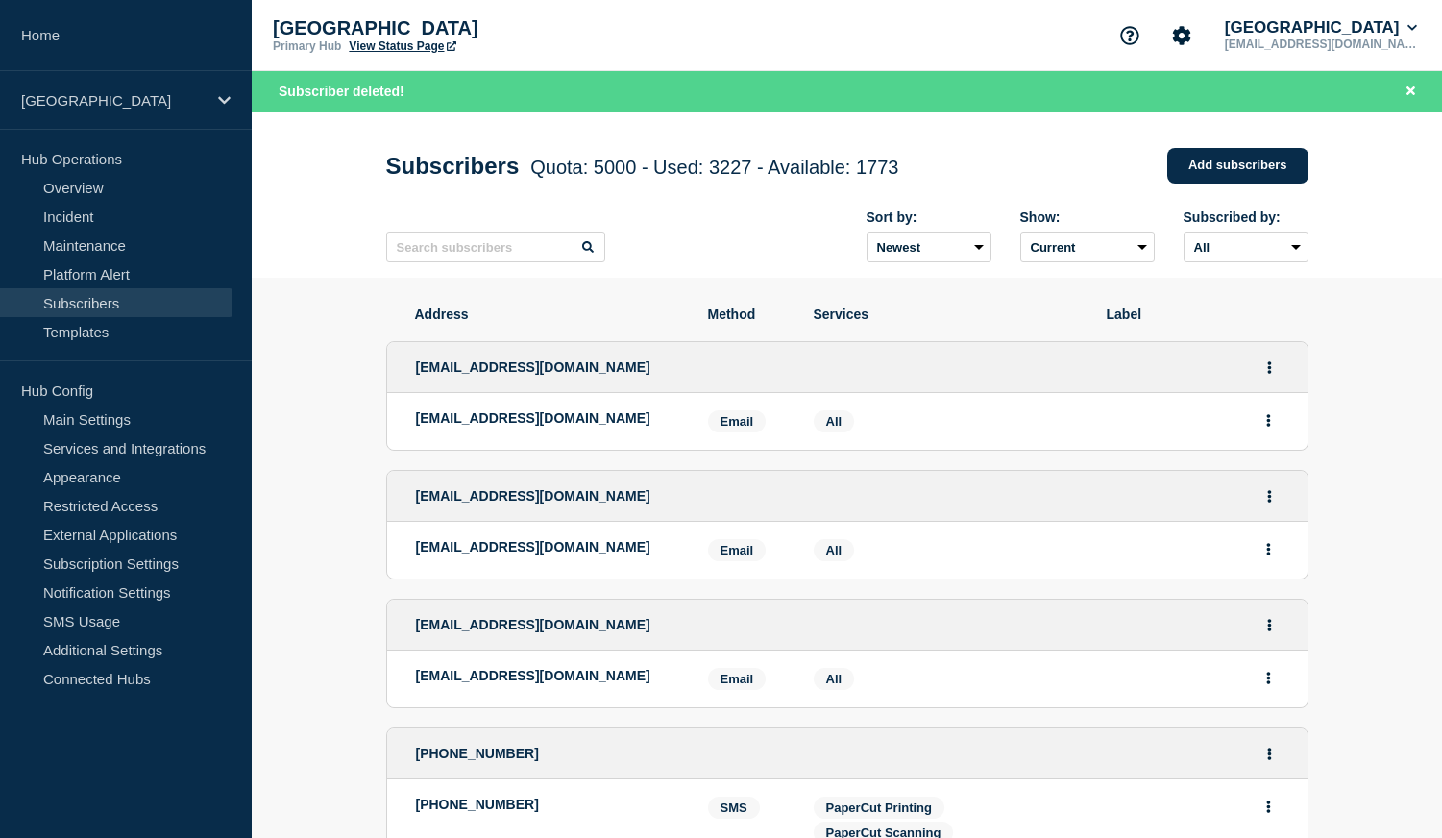
scroll to position [0, 0]
